Goal: Navigation & Orientation: Find specific page/section

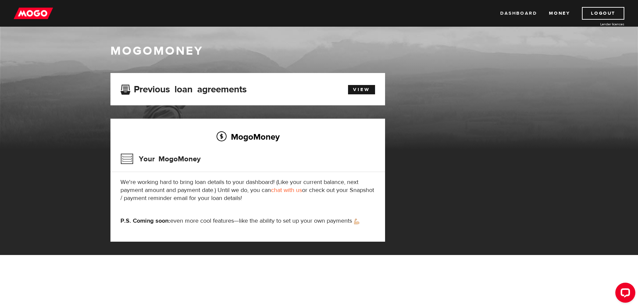
click at [517, 13] on link "Dashboard" at bounding box center [518, 13] width 37 height 13
click at [609, 13] on link "Logout" at bounding box center [603, 13] width 42 height 13
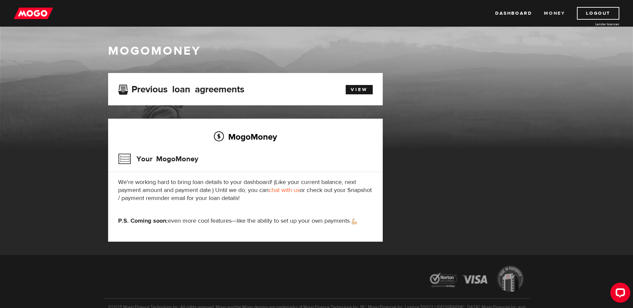
click at [556, 14] on link "Money" at bounding box center [554, 13] width 21 height 13
click at [523, 12] on link "Dashboard" at bounding box center [513, 13] width 37 height 13
click at [555, 13] on link "Money" at bounding box center [554, 13] width 21 height 13
click at [517, 15] on link "Dashboard" at bounding box center [513, 13] width 37 height 13
